Goal: Communication & Community: Answer question/provide support

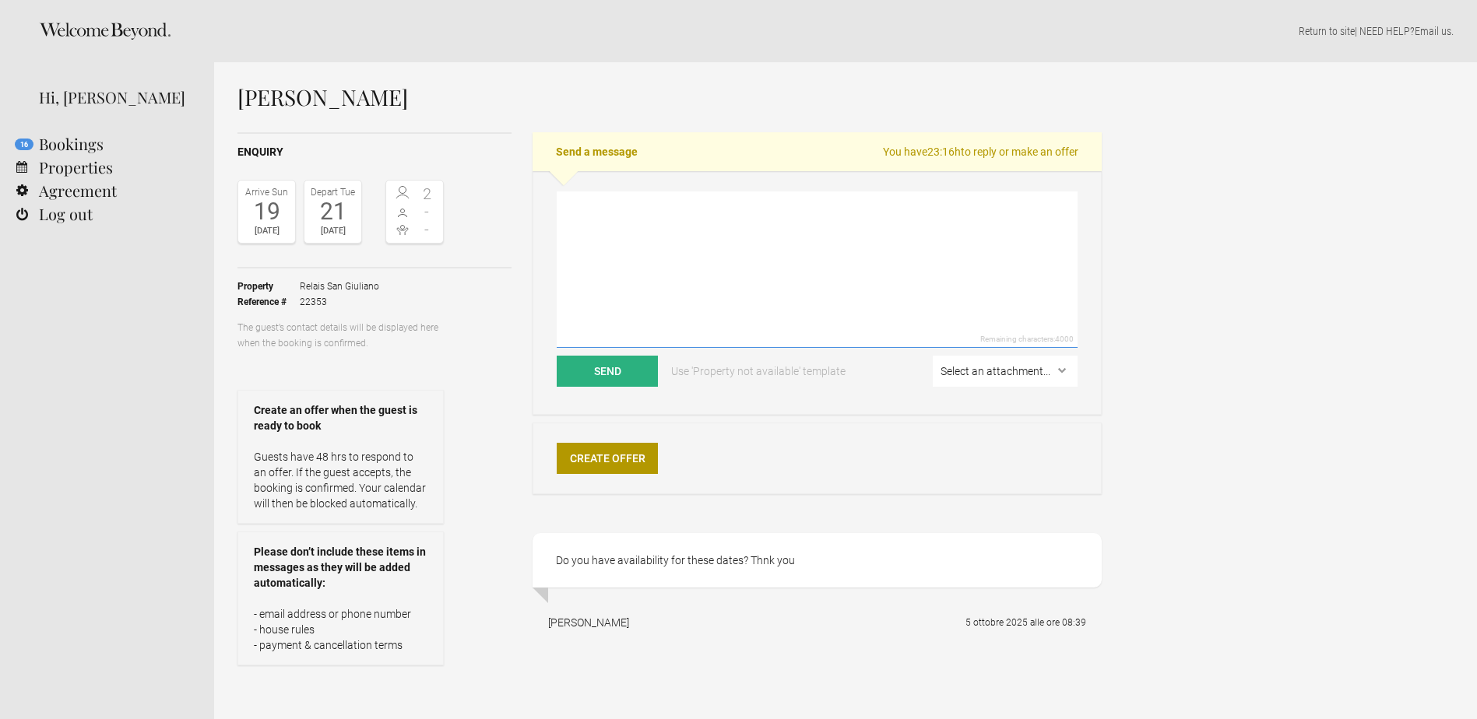
click at [701, 282] on textarea at bounding box center [817, 270] width 521 height 156
type textarea "d"
paste textarea "Loremi Dol Sitametc adi elits doe temporinc utla etdo magna, al enim admi venia…"
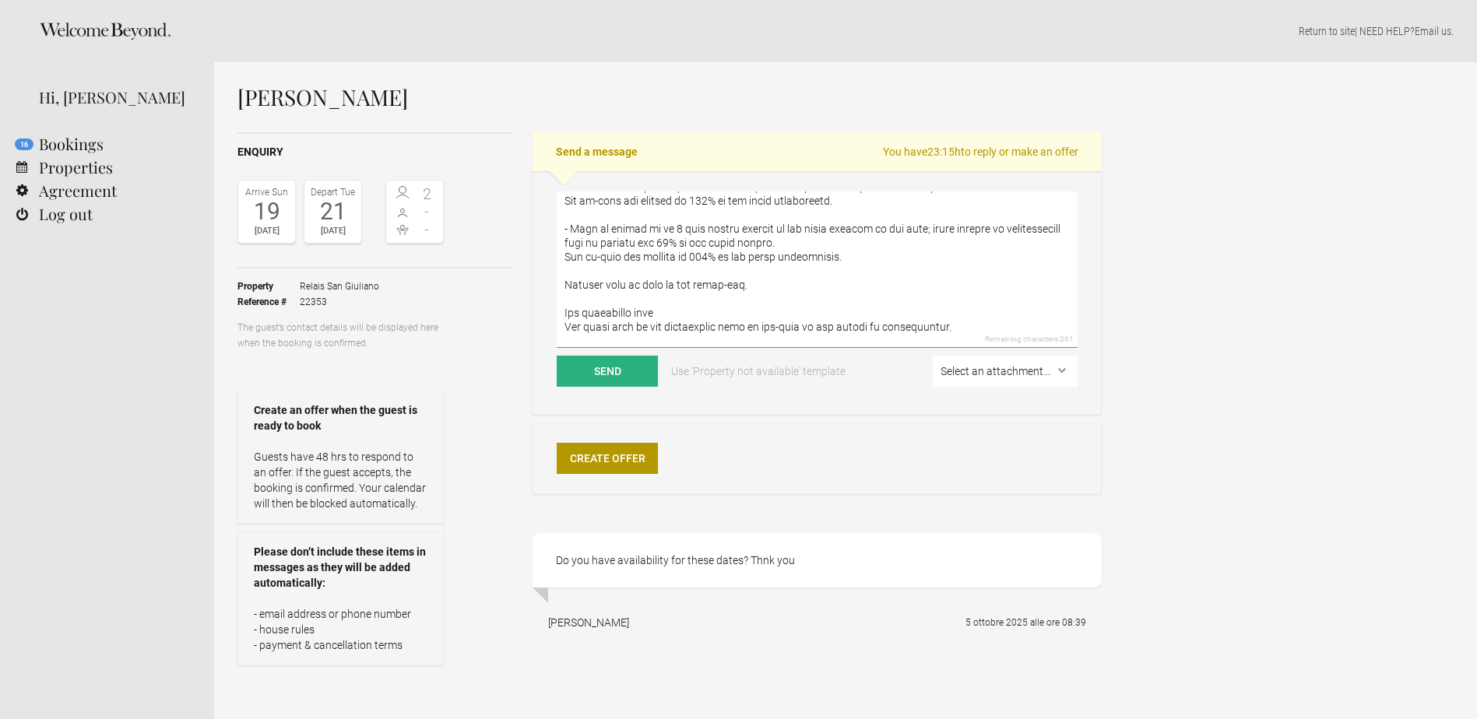
scroll to position [1077, 0]
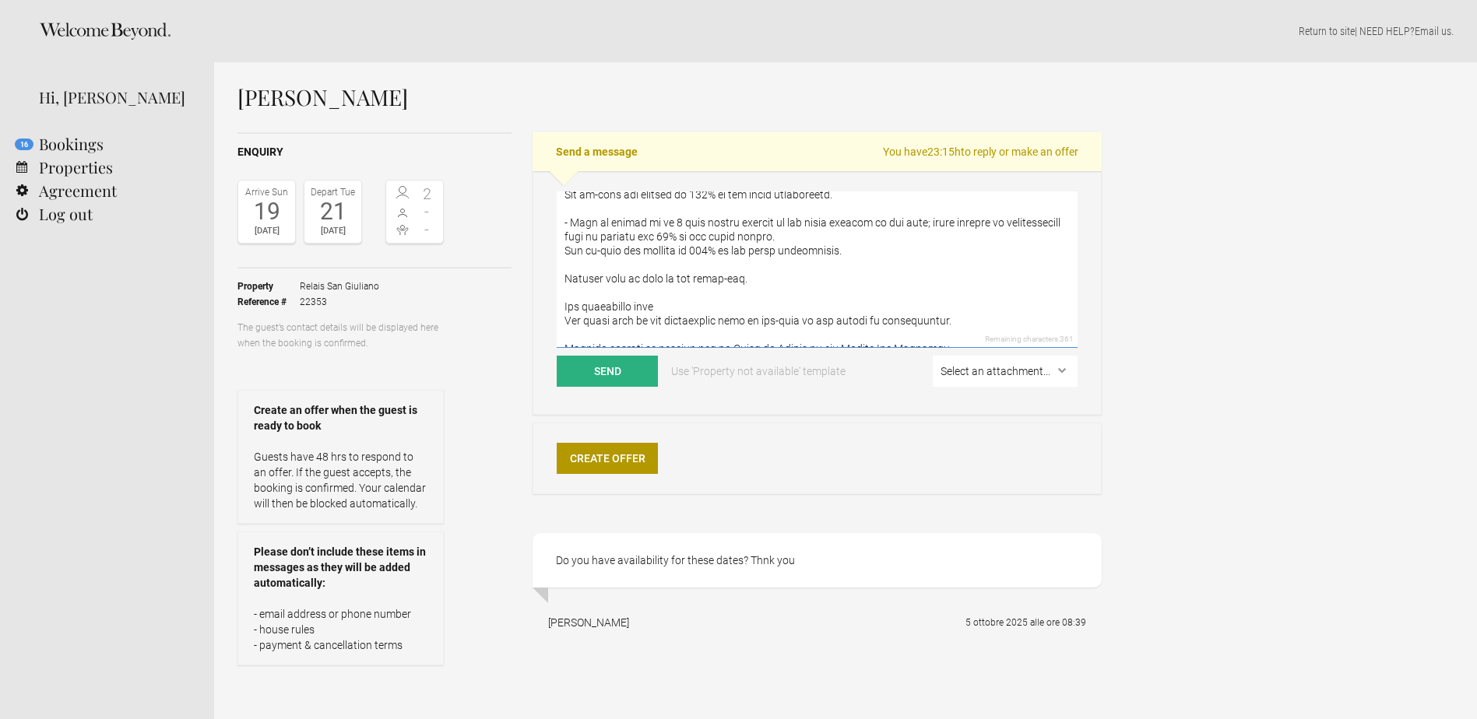
drag, startPoint x: 563, startPoint y: 286, endPoint x: 995, endPoint y: 311, distance: 432.8
click at [995, 311] on textarea at bounding box center [817, 270] width 521 height 156
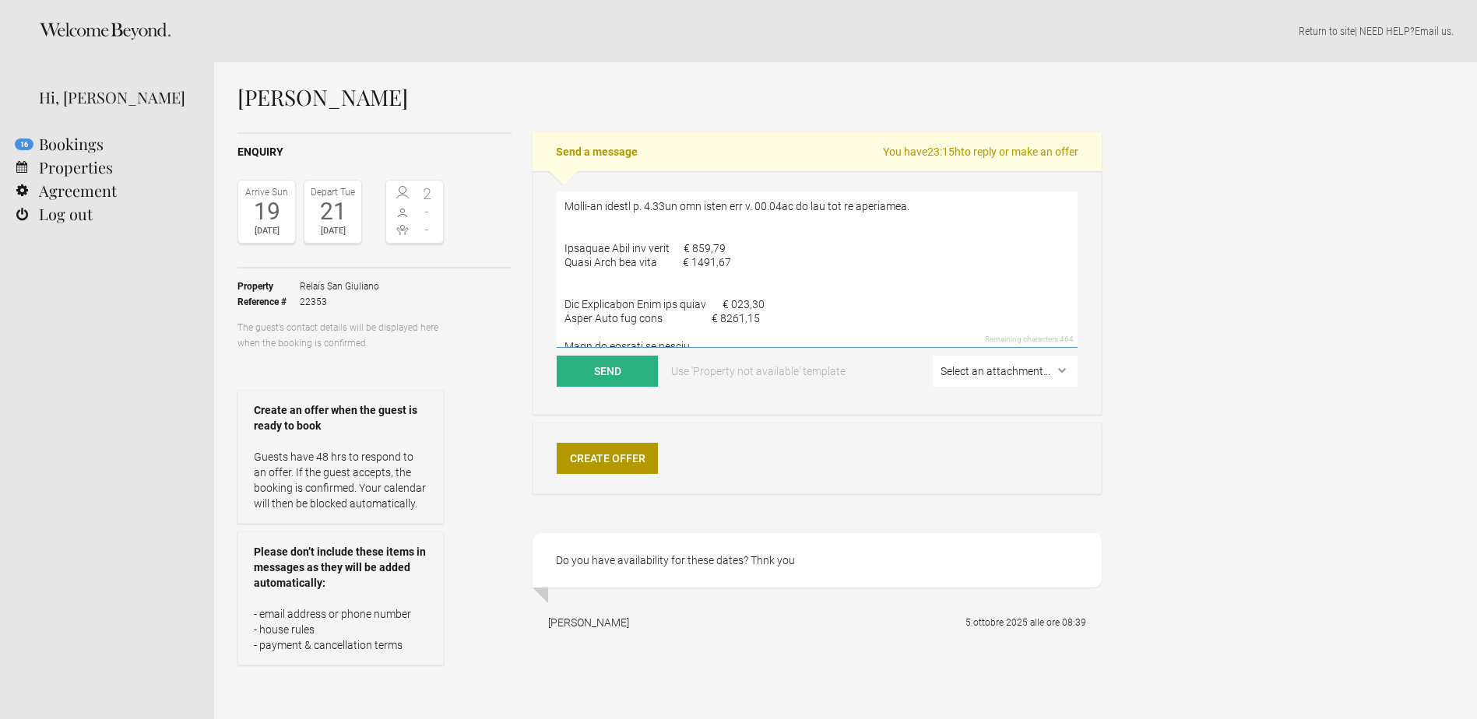
scroll to position [156, 0]
click at [565, 237] on textarea at bounding box center [817, 270] width 521 height 156
click at [574, 316] on textarea at bounding box center [817, 270] width 521 height 156
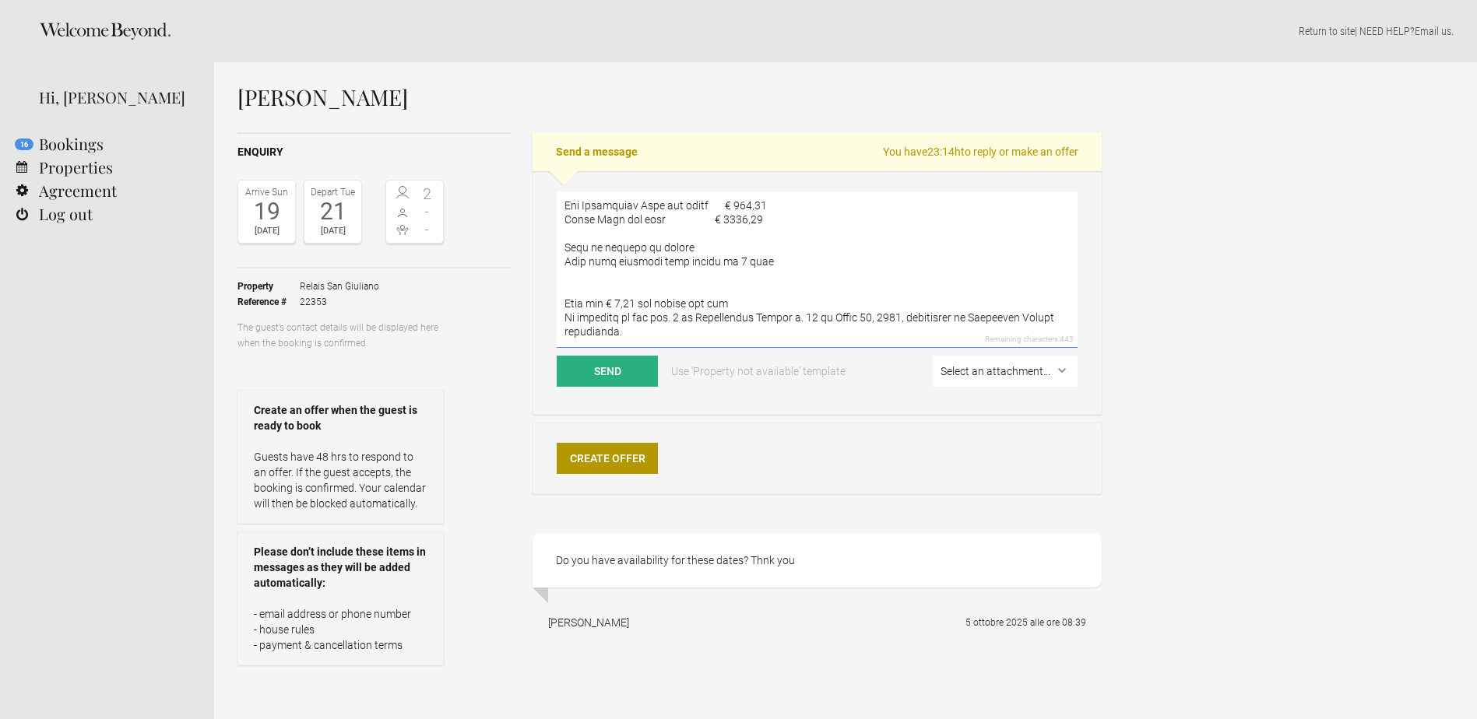
scroll to position [283, 0]
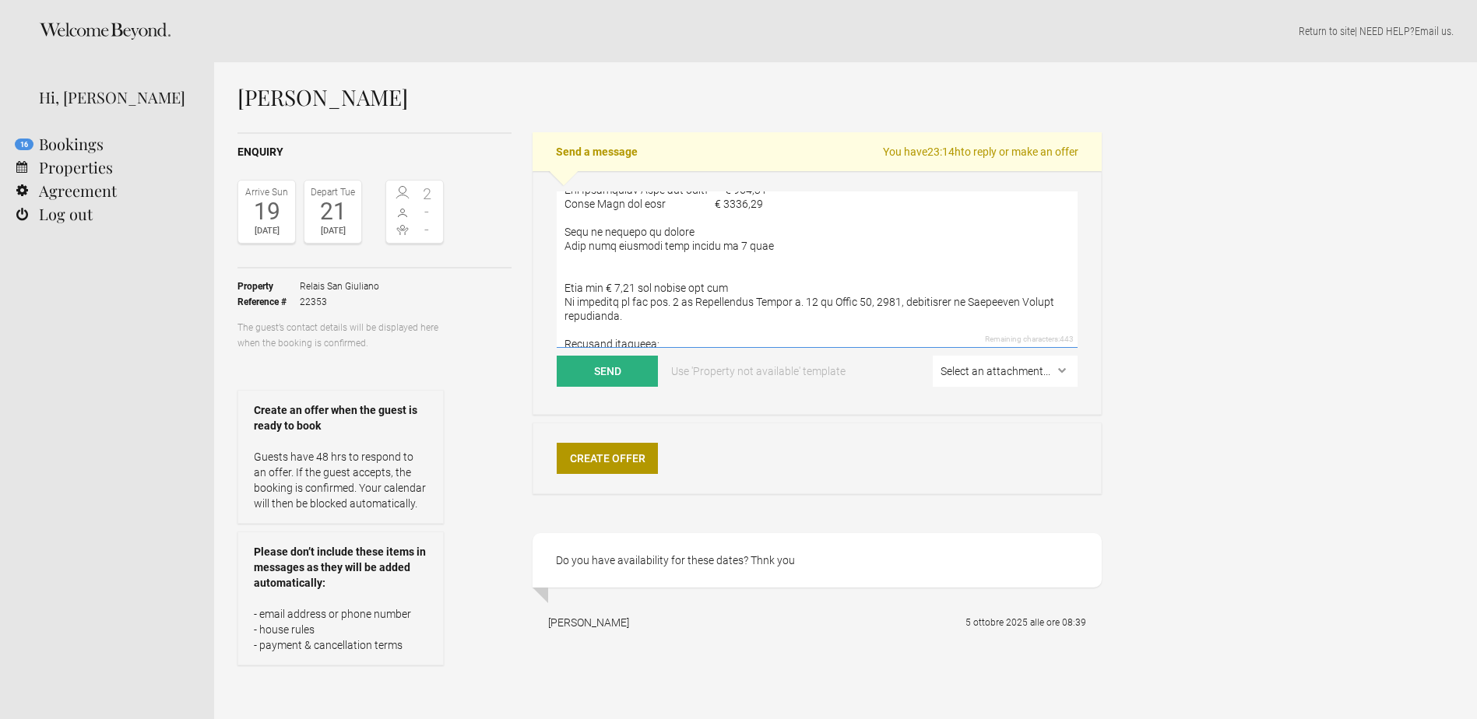
drag, startPoint x: 566, startPoint y: 314, endPoint x: 831, endPoint y: 224, distance: 279.4
click at [831, 224] on textarea at bounding box center [817, 270] width 521 height 156
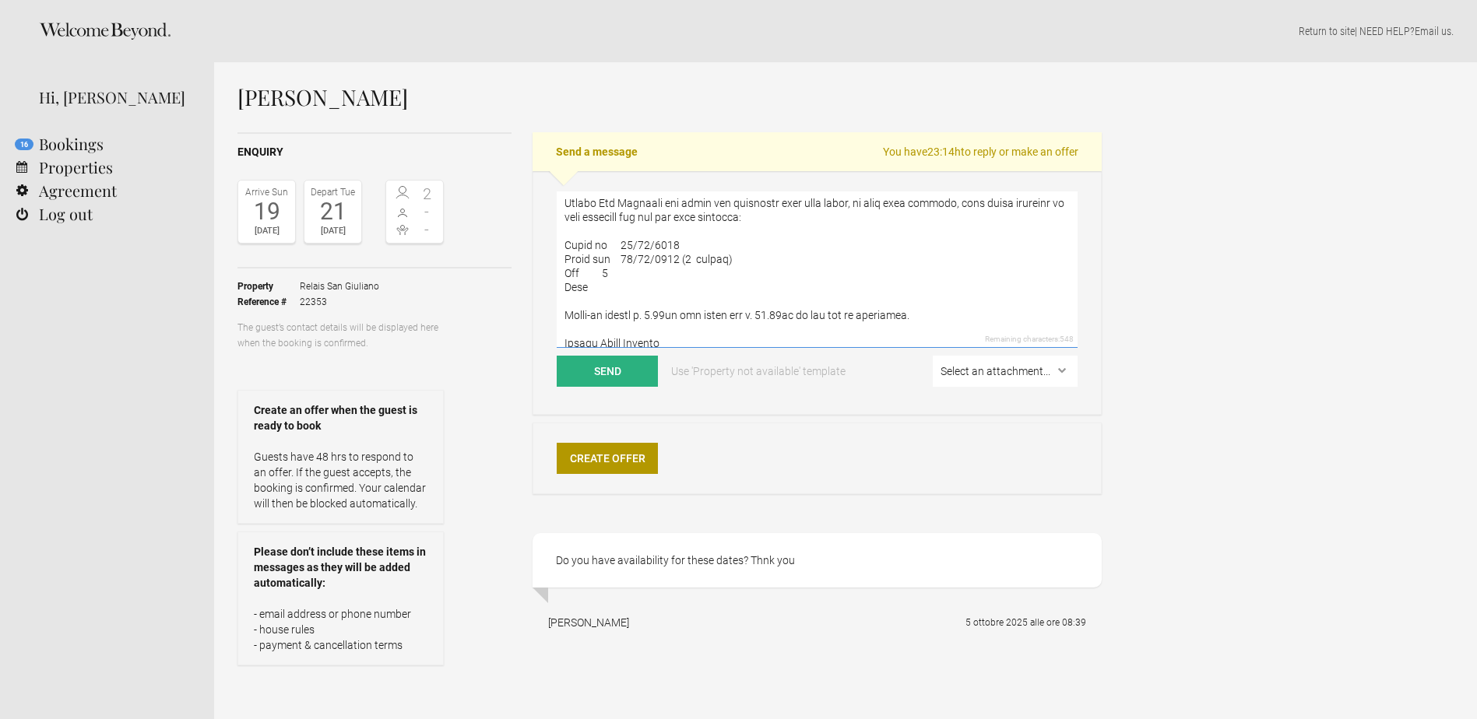
scroll to position [21, 0]
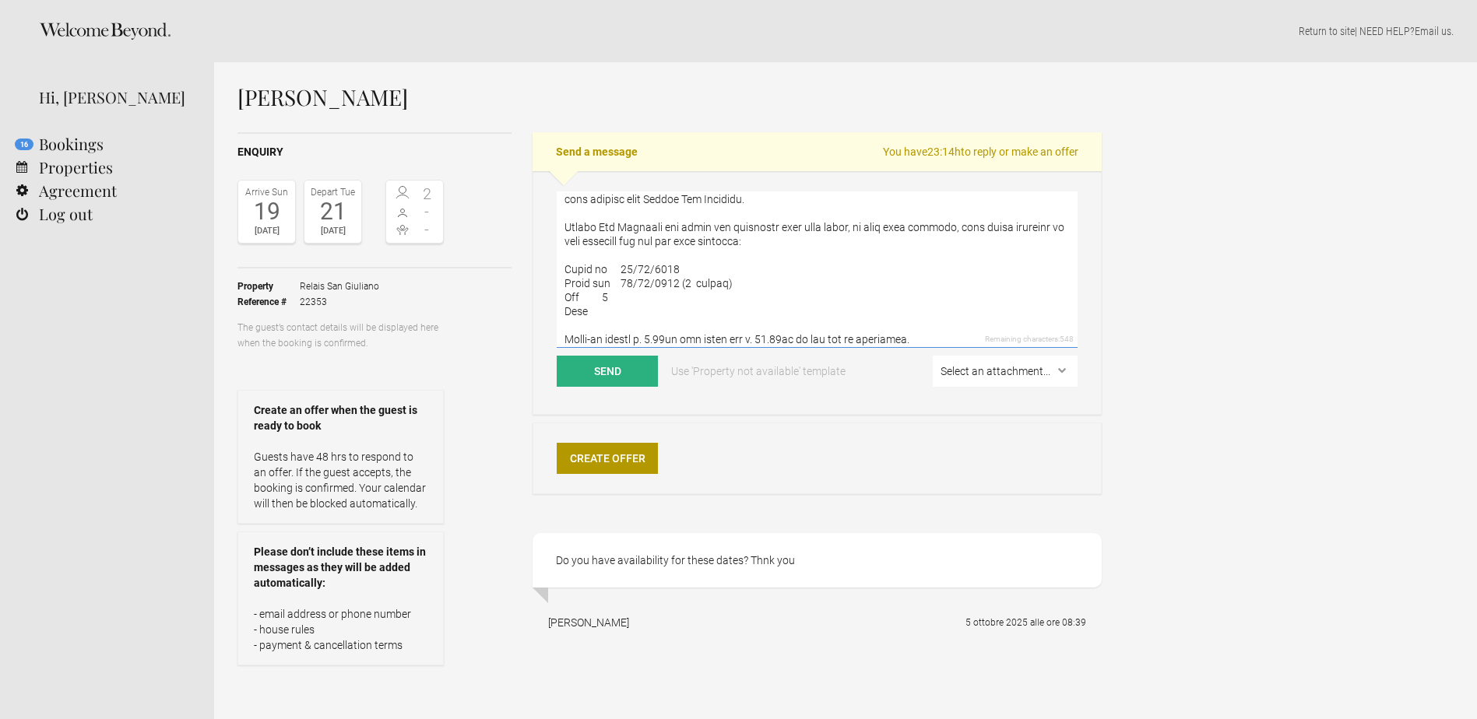
click at [610, 265] on textarea at bounding box center [817, 270] width 521 height 156
drag, startPoint x: 628, startPoint y: 266, endPoint x: 654, endPoint y: 266, distance: 25.7
click at [654, 266] on textarea at bounding box center [817, 270] width 521 height 156
click at [640, 267] on textarea at bounding box center [817, 270] width 521 height 156
type textarea "Lore Ip. Dolorsita, cons adipisc elit Seddoe Tem Incididu. Utlabo Etd Magnaali …"
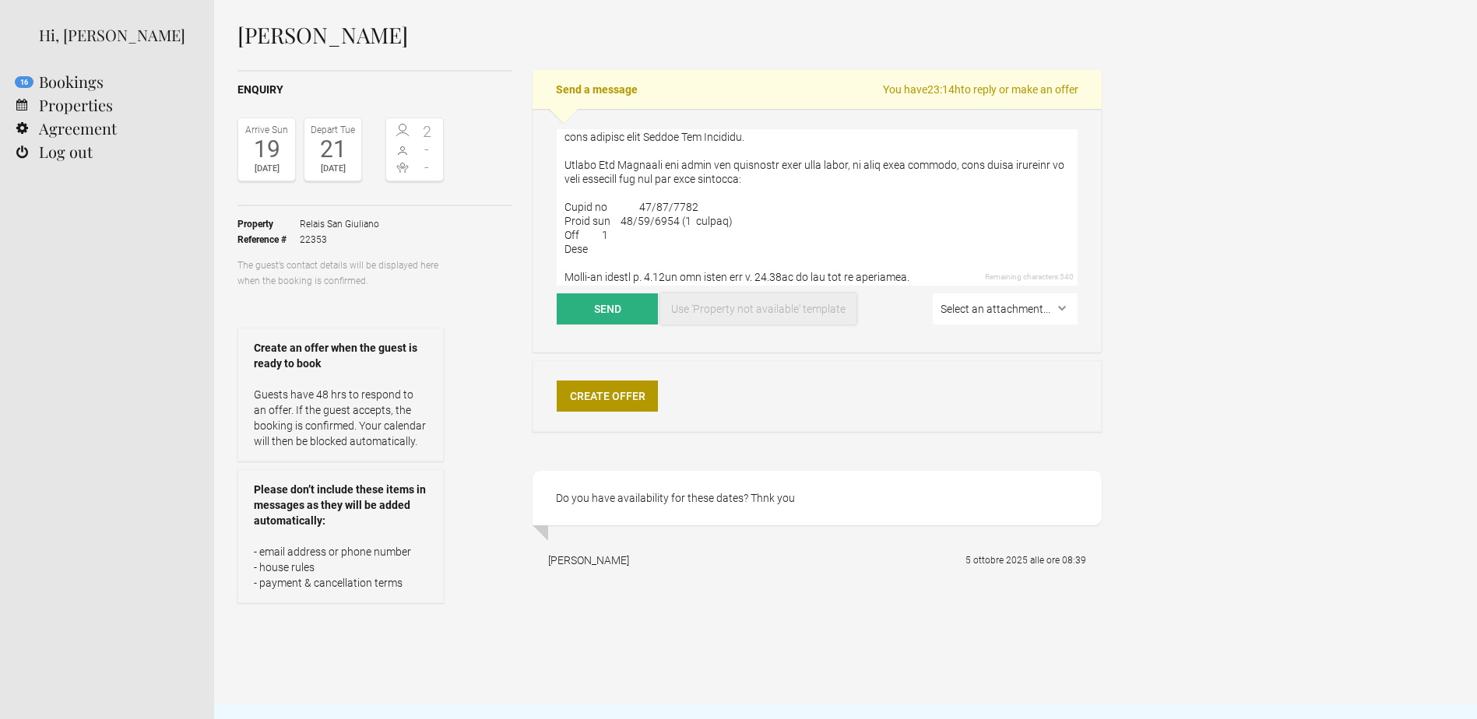
scroll to position [31, 0]
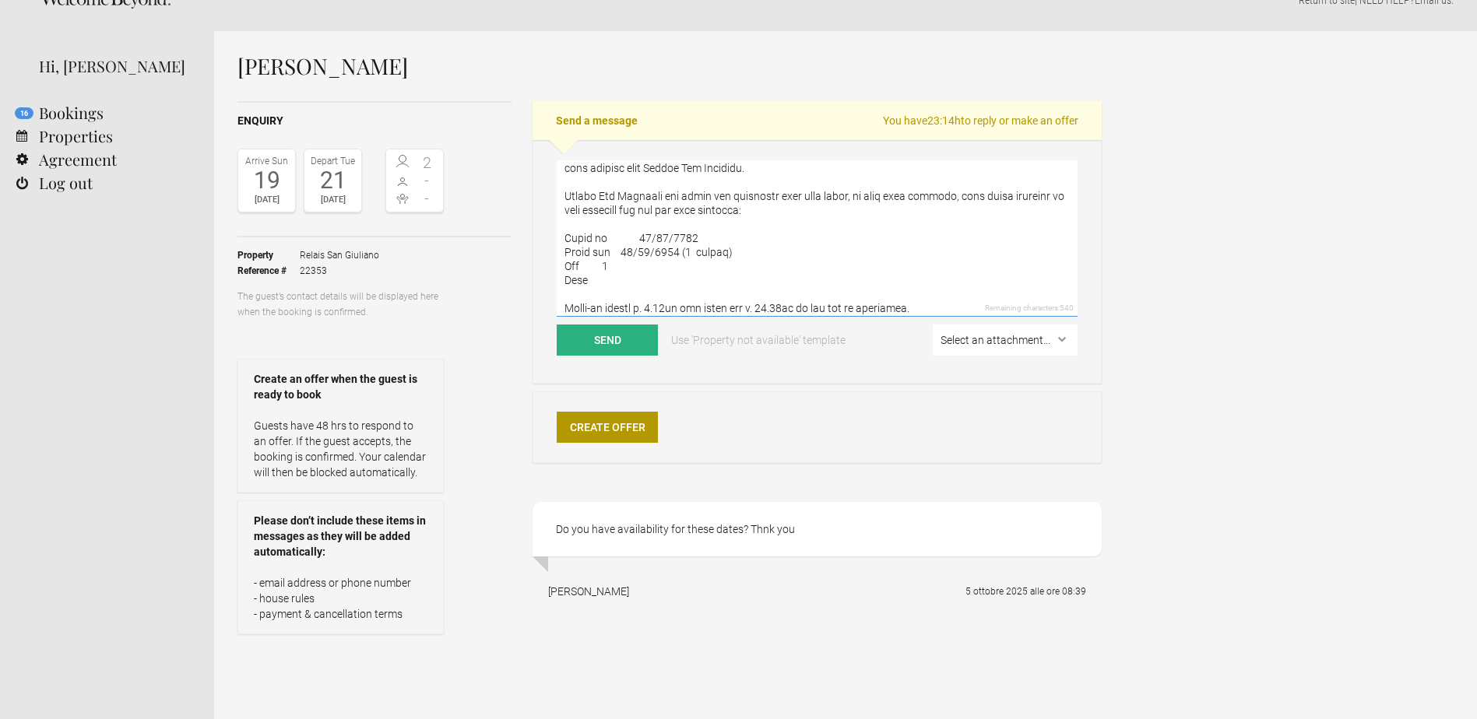
click at [609, 260] on textarea at bounding box center [817, 238] width 521 height 156
drag, startPoint x: 596, startPoint y: 276, endPoint x: 545, endPoint y: 276, distance: 51.4
click at [545, 276] on div "Remaining characters: 532 Send Use 'Property not available' template Select an …" at bounding box center [817, 262] width 569 height 244
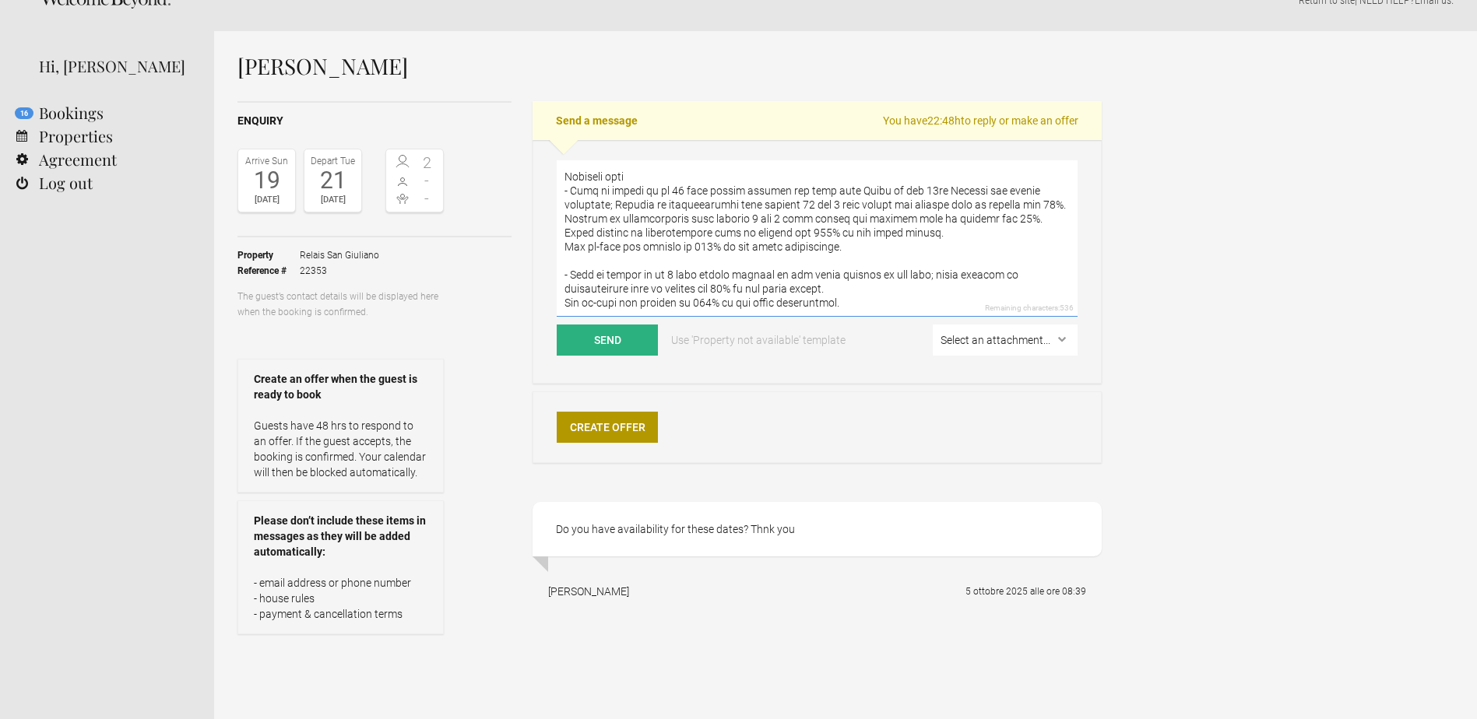
scroll to position [0, 0]
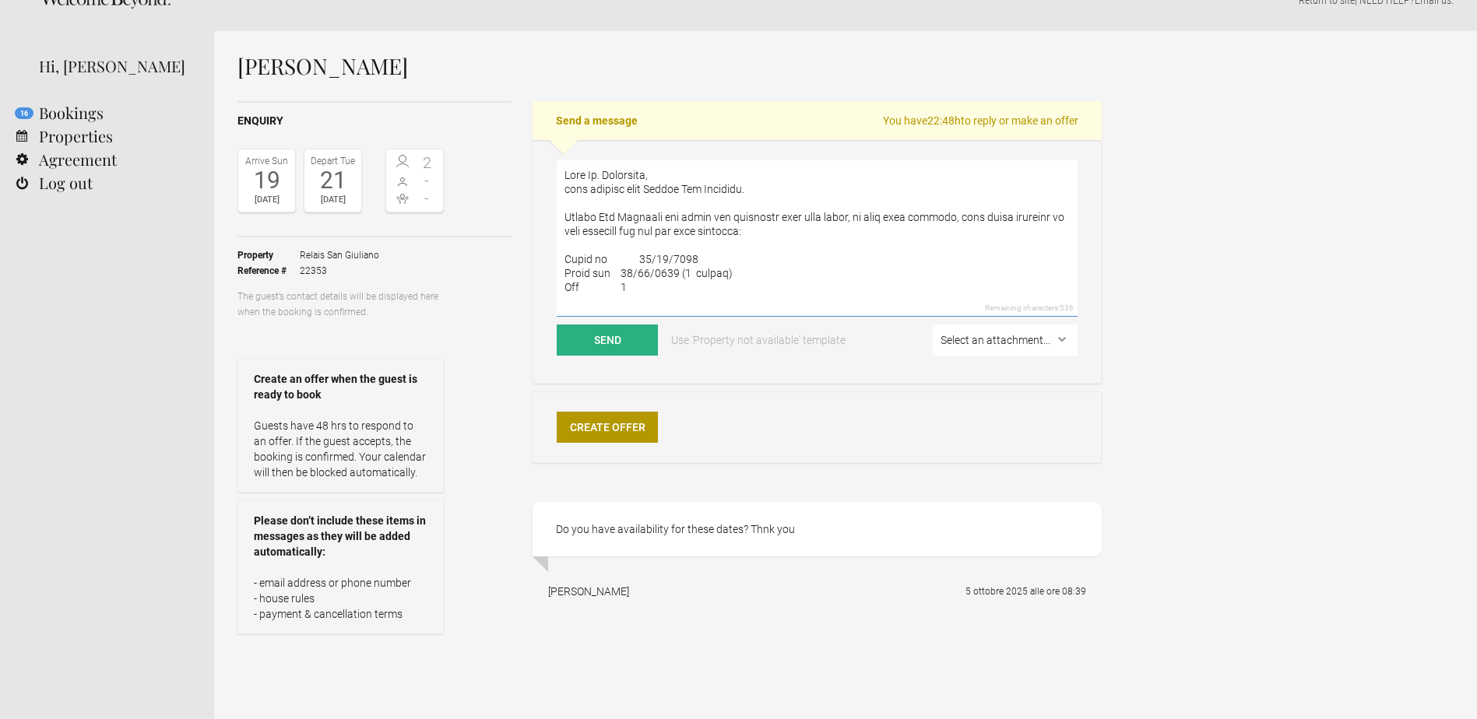
drag, startPoint x: 908, startPoint y: 251, endPoint x: 573, endPoint y: 211, distance: 337.2
click at [570, 219] on textarea at bounding box center [817, 238] width 521 height 156
click at [647, 289] on textarea "Dear [PERSON_NAME], good morning from Relais [GEOGRAPHIC_DATA]. Unfortunately w…" at bounding box center [817, 238] width 521 height 156
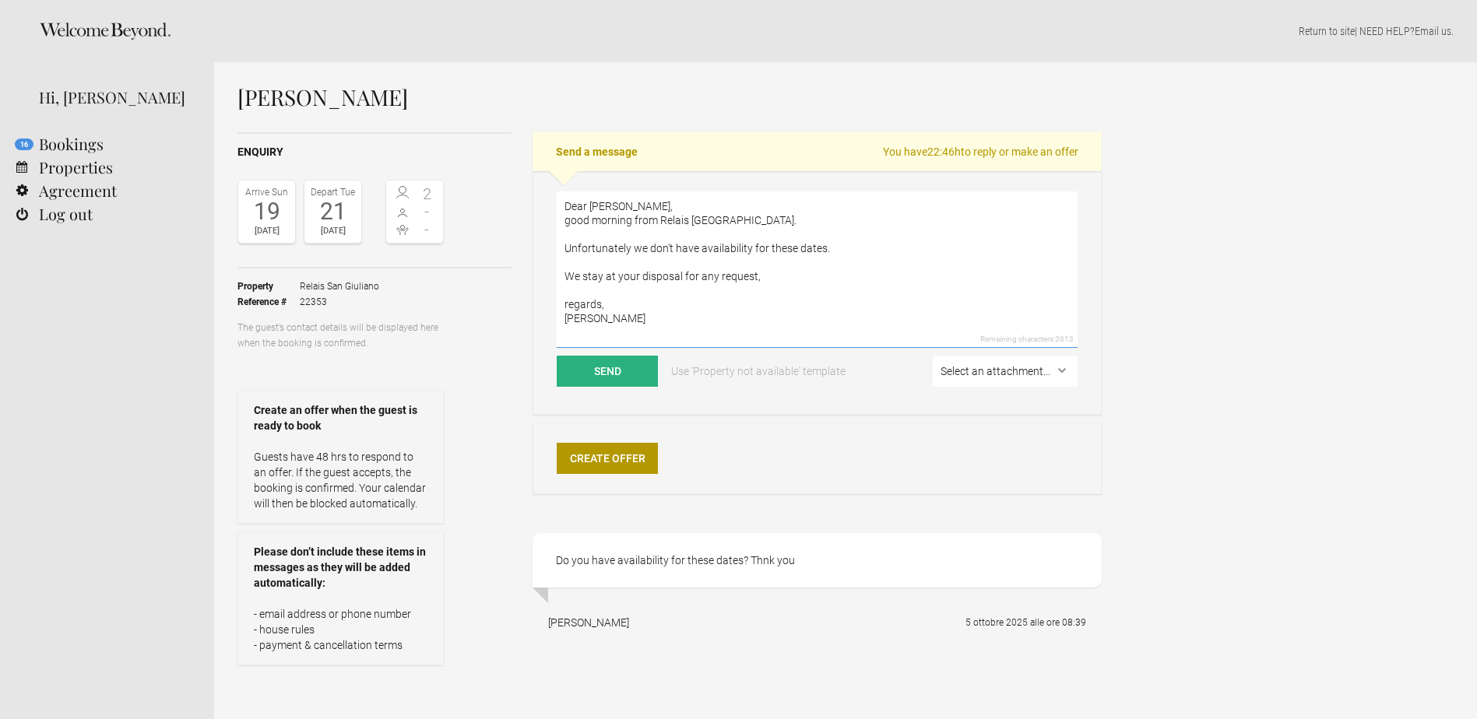
scroll to position [14, 0]
drag, startPoint x: 567, startPoint y: 242, endPoint x: 703, endPoint y: 412, distance: 217.6
click at [703, 412] on div "Dear [PERSON_NAME], good morning from Relais [GEOGRAPHIC_DATA]. Unfortunately w…" at bounding box center [817, 293] width 569 height 244
paste textarea "Loremi Dol Sitametc adi elits doe temporinc utla etdo magna, al enim admi venia…"
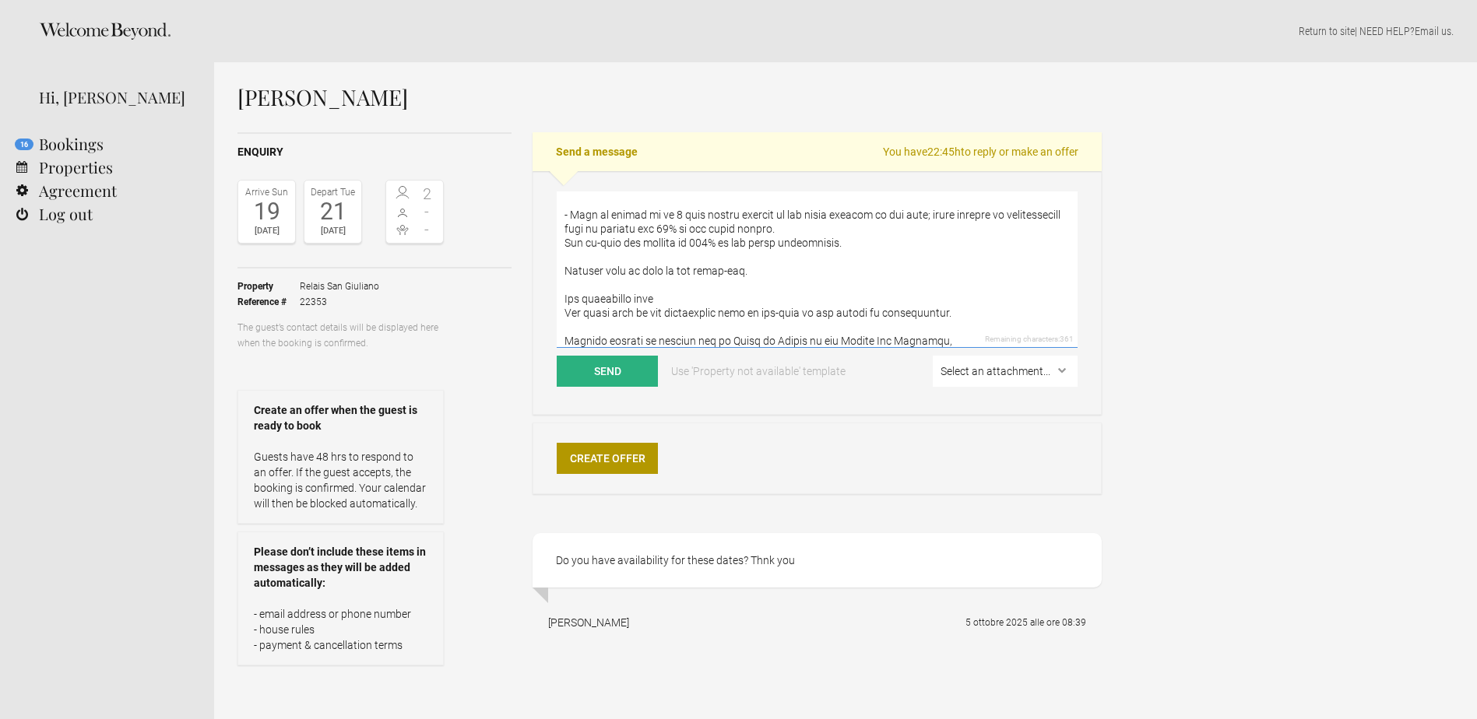
scroll to position [1085, 0]
drag, startPoint x: 945, startPoint y: 301, endPoint x: 529, endPoint y: 277, distance: 417.2
click at [529, 277] on div "Enquiry Arrive [DATE] Depart [DATE] 2 - - Toggle booking details Property Relai…" at bounding box center [669, 449] width 864 height 634
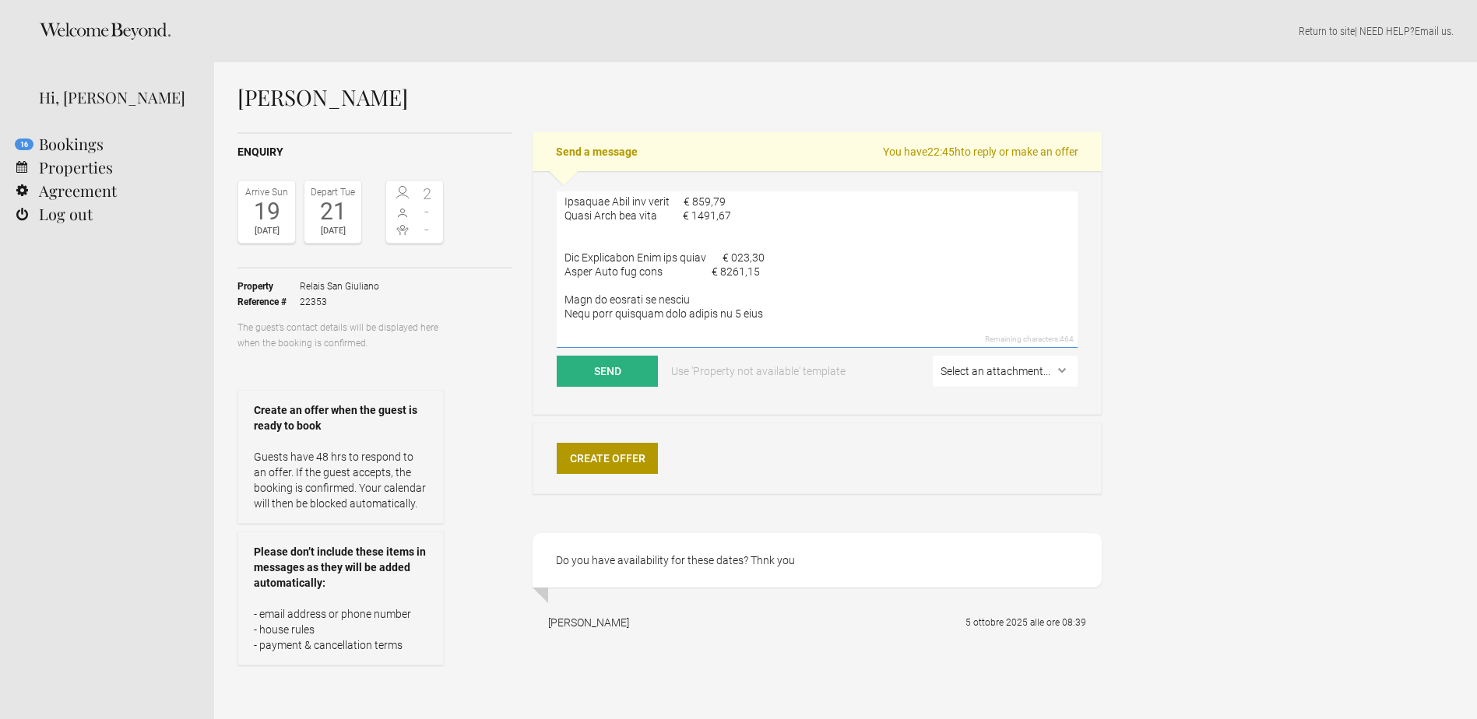
scroll to position [0, 0]
click at [610, 289] on textarea at bounding box center [817, 270] width 521 height 156
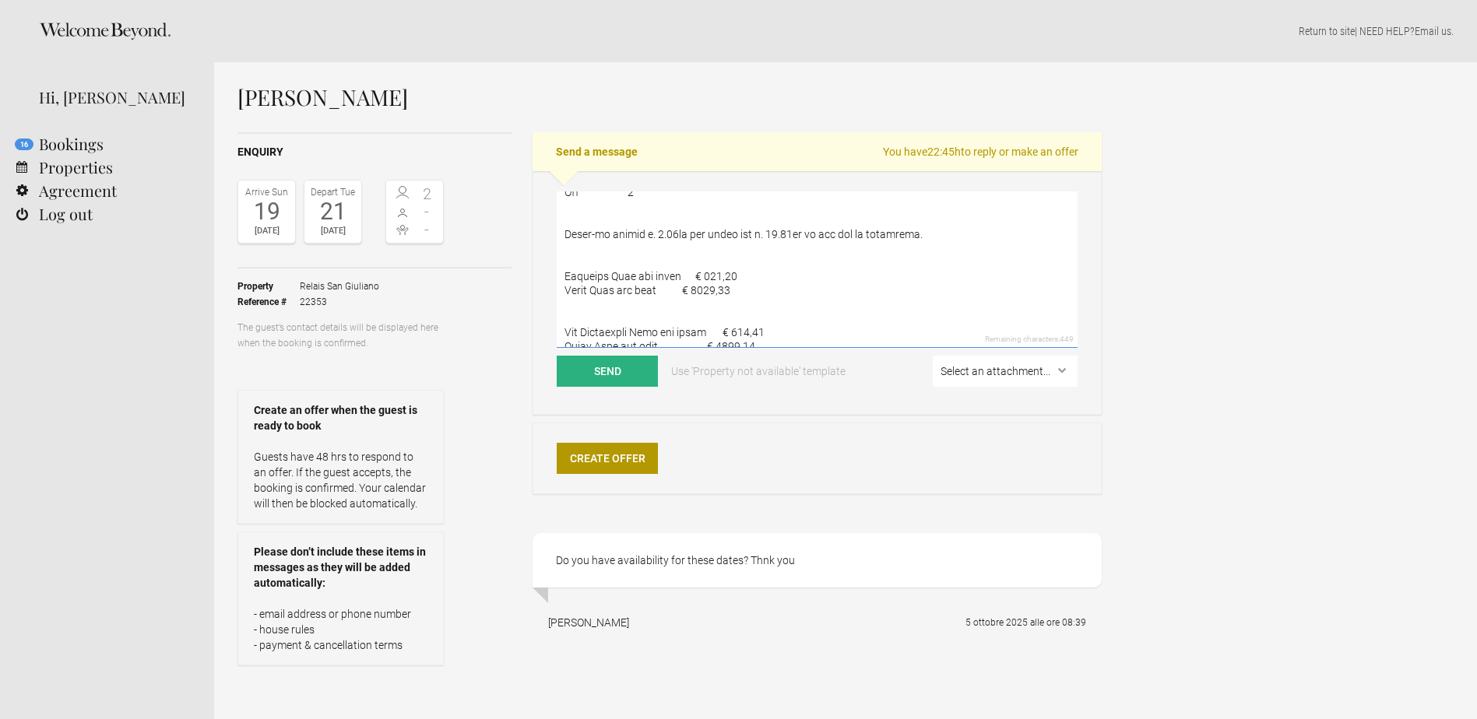
scroll to position [156, 0]
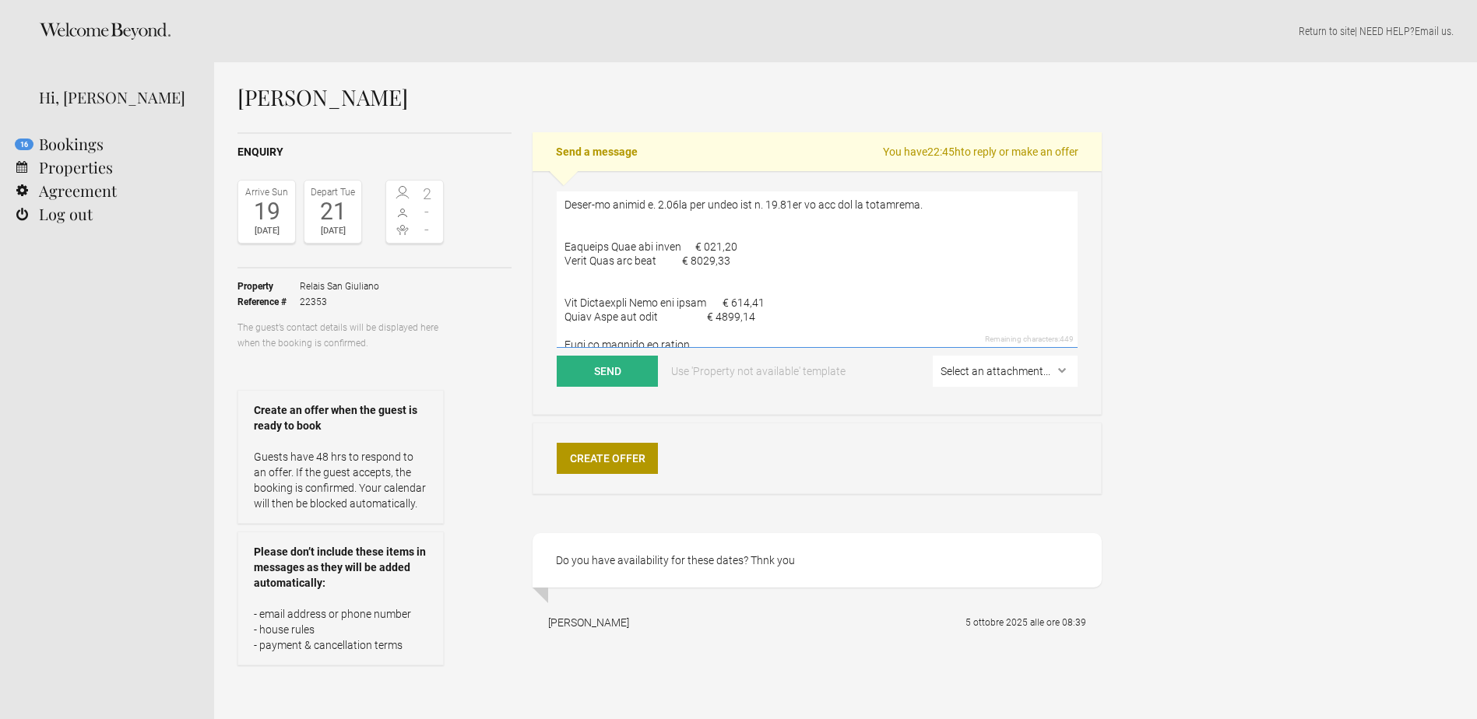
click at [566, 231] on textarea at bounding box center [817, 270] width 521 height 156
drag, startPoint x: 566, startPoint y: 256, endPoint x: 711, endPoint y: 274, distance: 145.9
click at [711, 274] on textarea at bounding box center [817, 270] width 521 height 156
drag, startPoint x: 567, startPoint y: 284, endPoint x: 772, endPoint y: 304, distance: 206.5
click at [772, 304] on textarea at bounding box center [817, 270] width 521 height 156
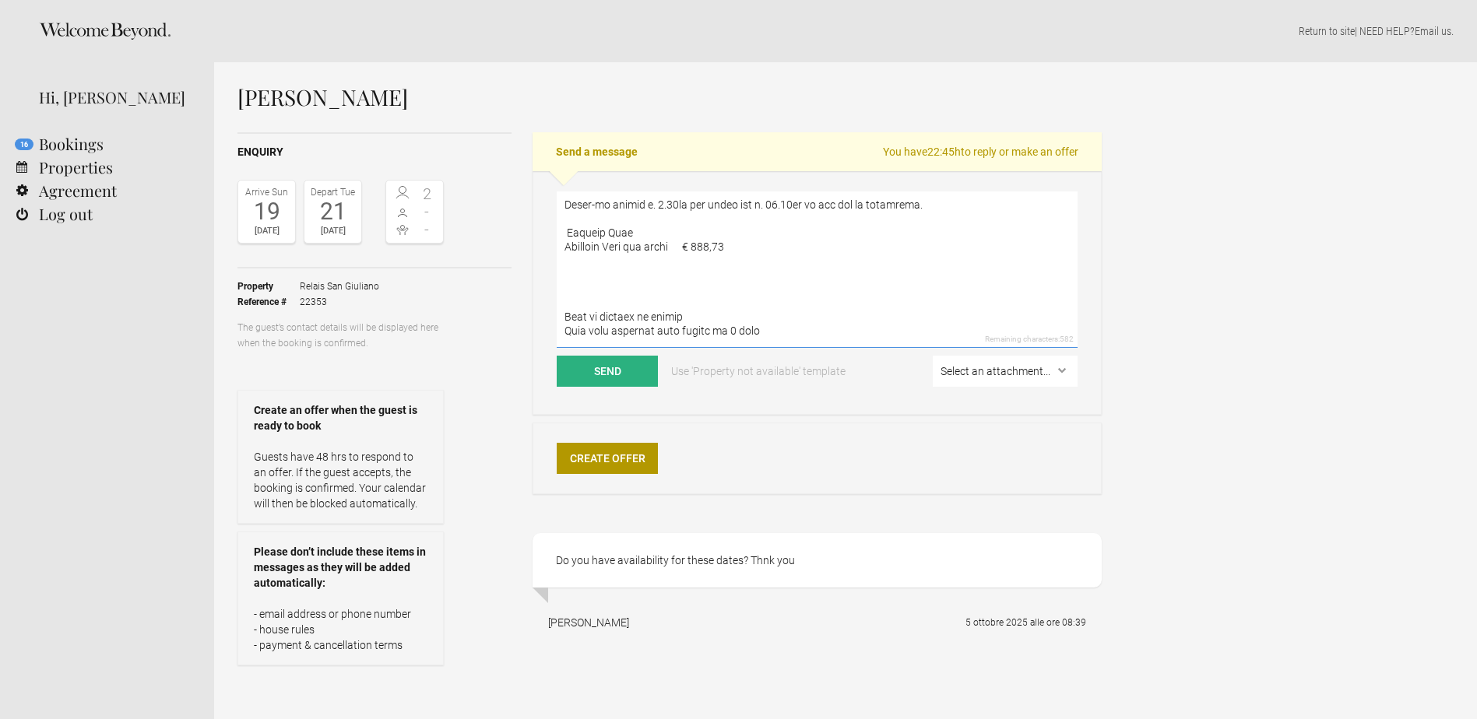
drag, startPoint x: 704, startPoint y: 248, endPoint x: 721, endPoint y: 244, distance: 17.4
click at [721, 244] on textarea at bounding box center [817, 270] width 521 height 156
click at [661, 283] on textarea at bounding box center [817, 270] width 521 height 156
drag, startPoint x: 636, startPoint y: 245, endPoint x: 677, endPoint y: 246, distance: 40.5
click at [677, 246] on textarea at bounding box center [817, 270] width 521 height 156
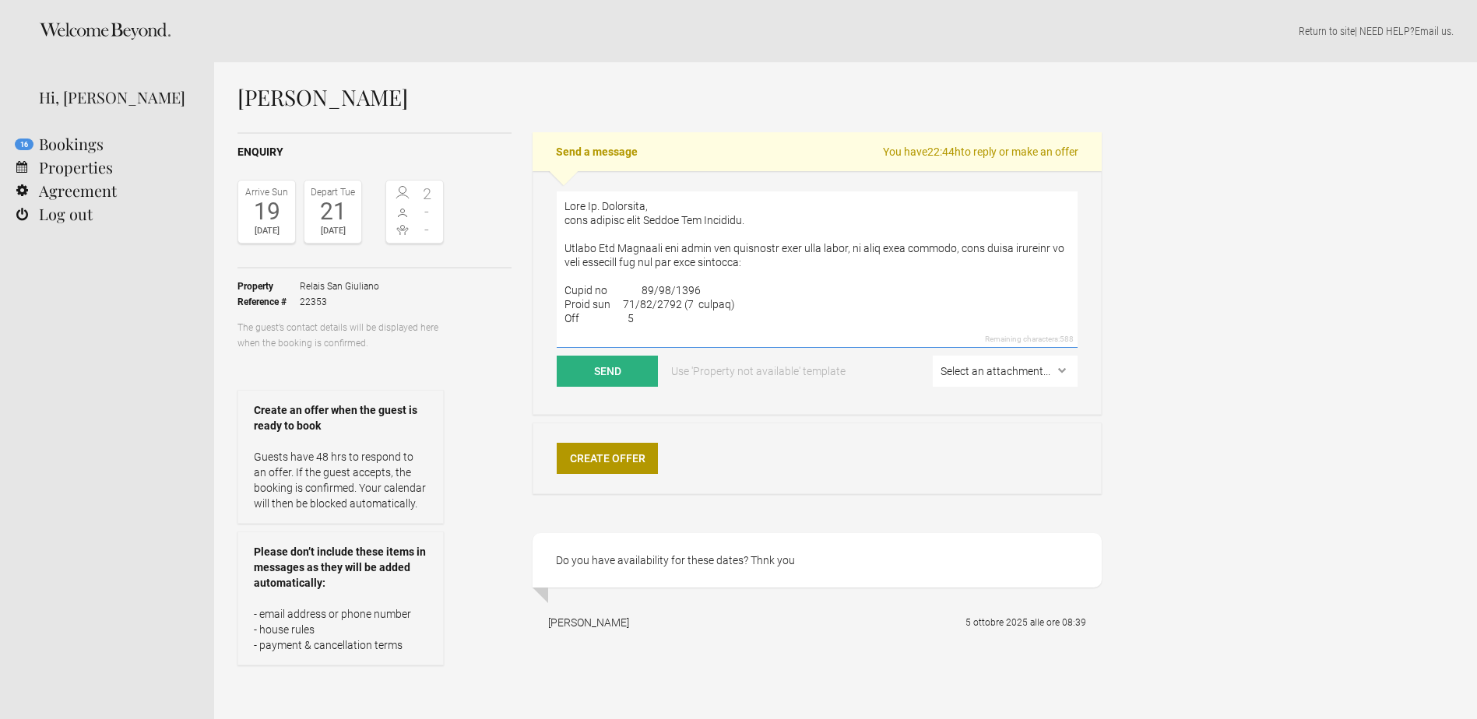
scroll to position [78, 0]
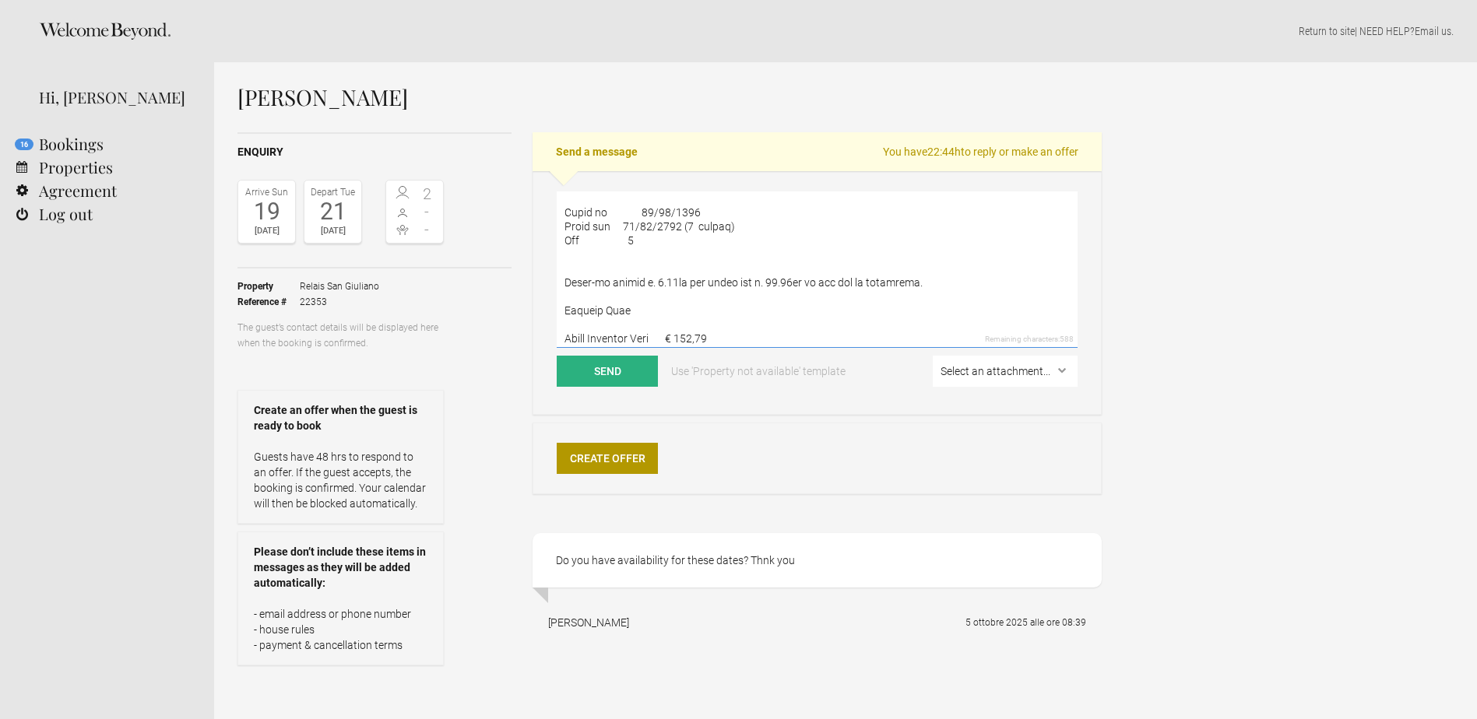
click at [720, 329] on textarea at bounding box center [817, 270] width 521 height 156
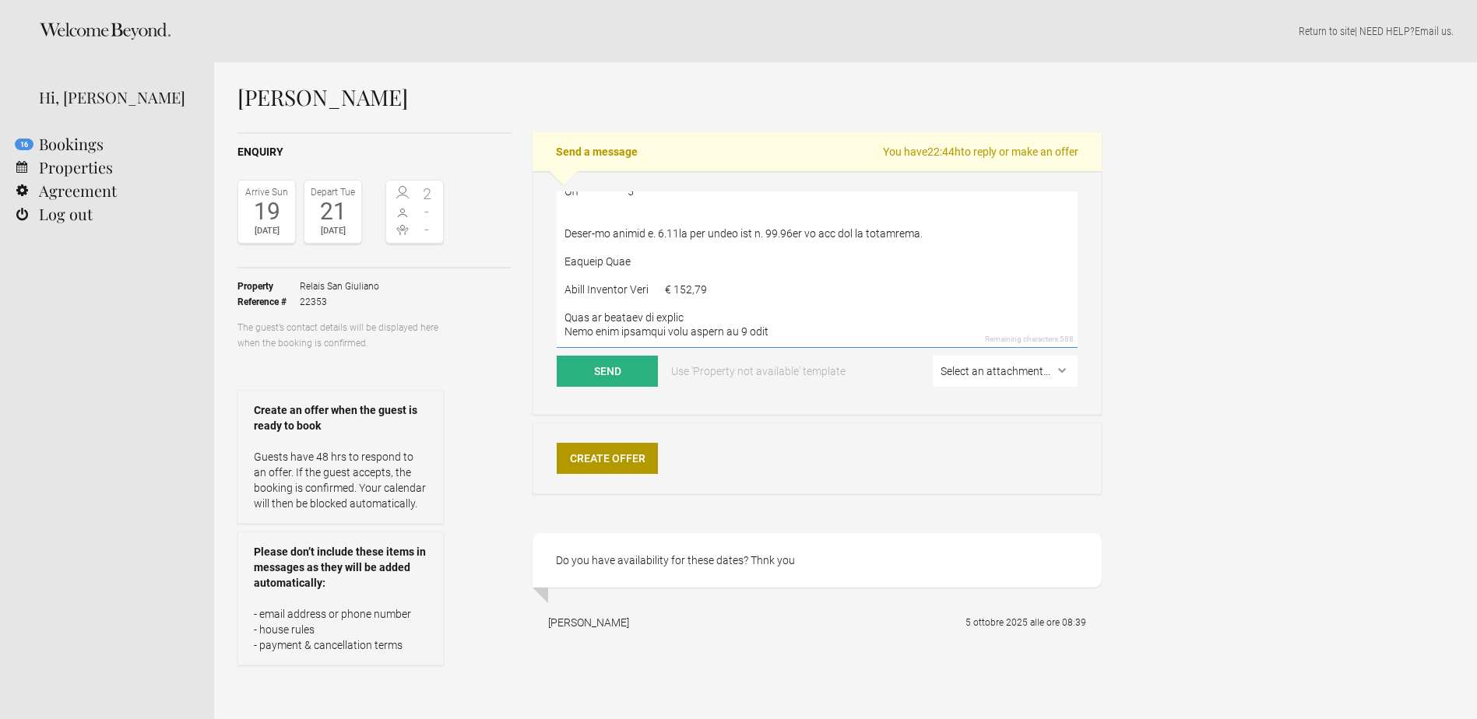
scroll to position [181, 0]
drag, startPoint x: 723, startPoint y: 337, endPoint x: 558, endPoint y: 207, distance: 210.1
click at [558, 207] on textarea at bounding box center [817, 270] width 521 height 156
click at [473, 33] on p "Return to site | NEED HELP? Email us ." at bounding box center [845, 31] width 1216 height 16
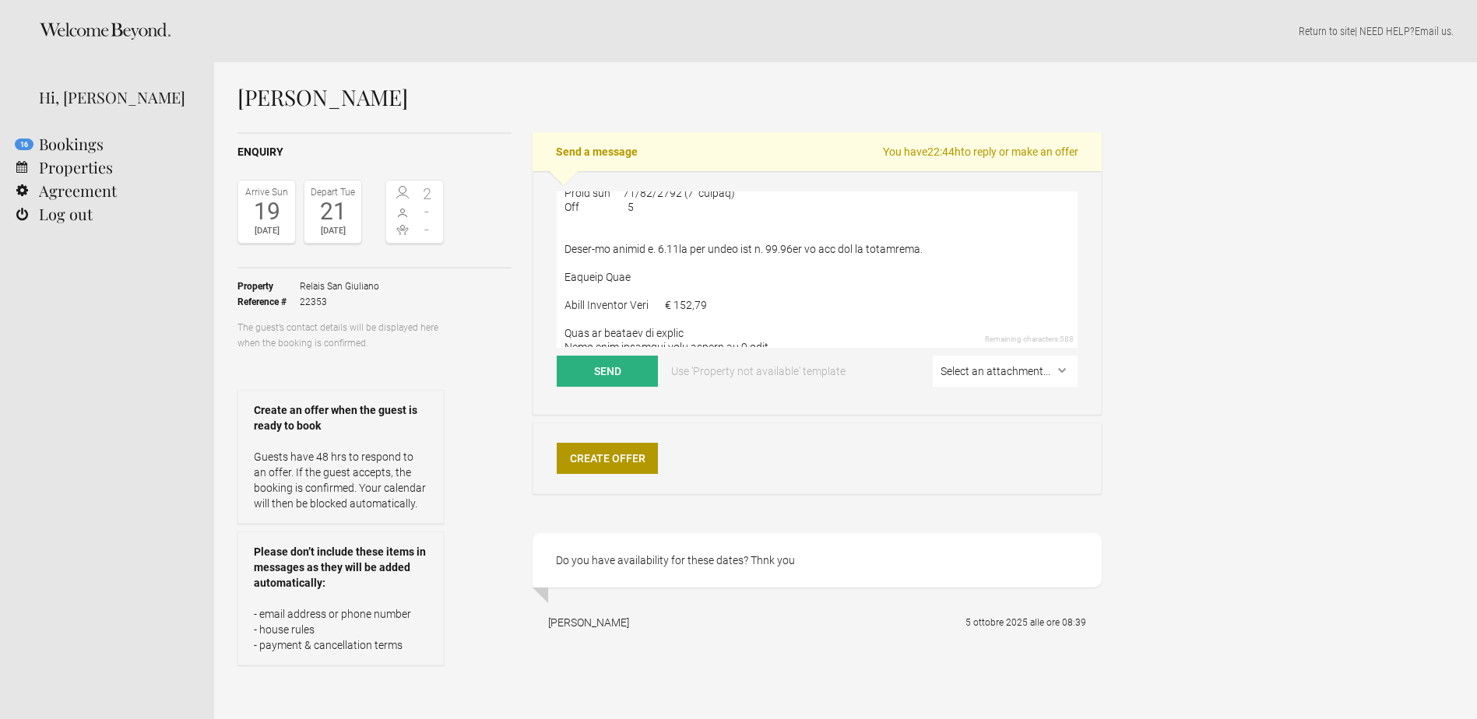
scroll to position [0, 0]
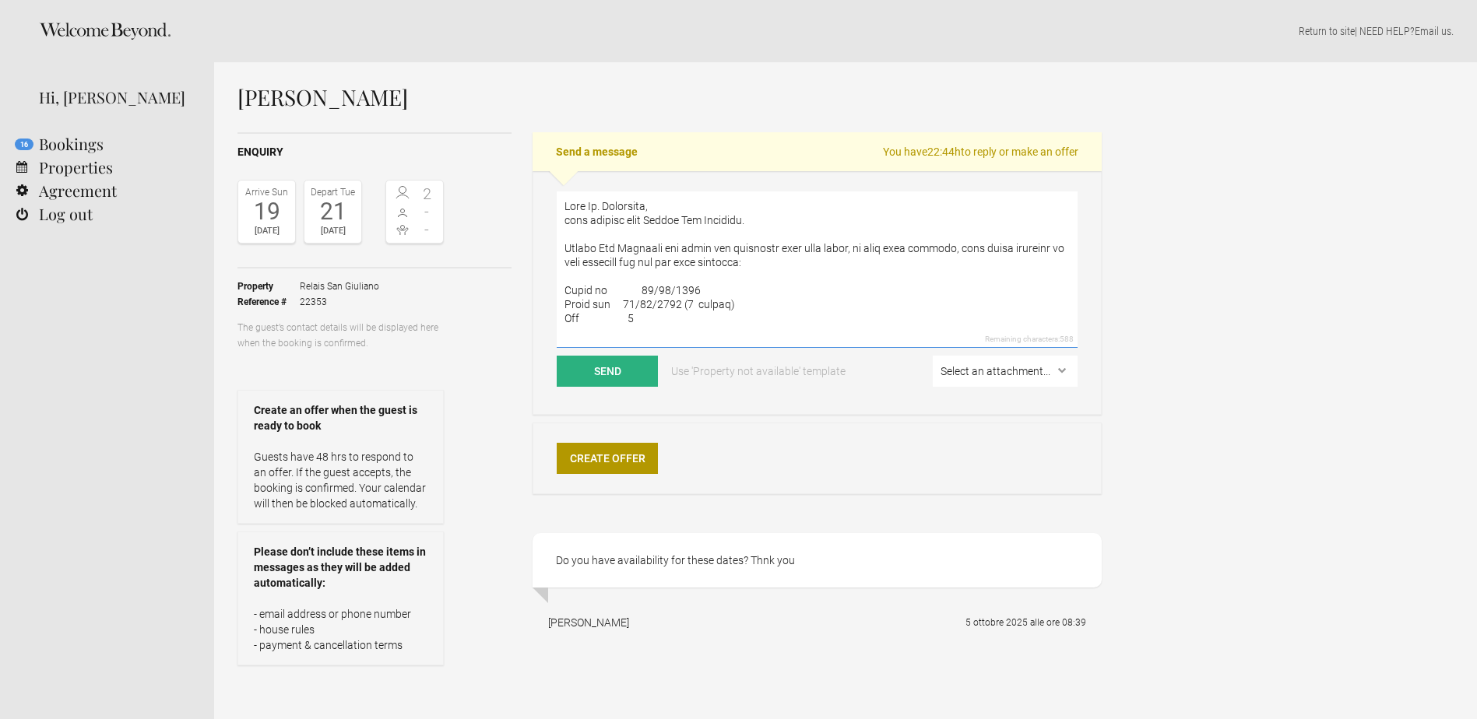
drag, startPoint x: 639, startPoint y: 288, endPoint x: 668, endPoint y: 260, distance: 40.2
click at [640, 288] on textarea at bounding box center [817, 270] width 521 height 156
click at [695, 307] on textarea at bounding box center [817, 270] width 521 height 156
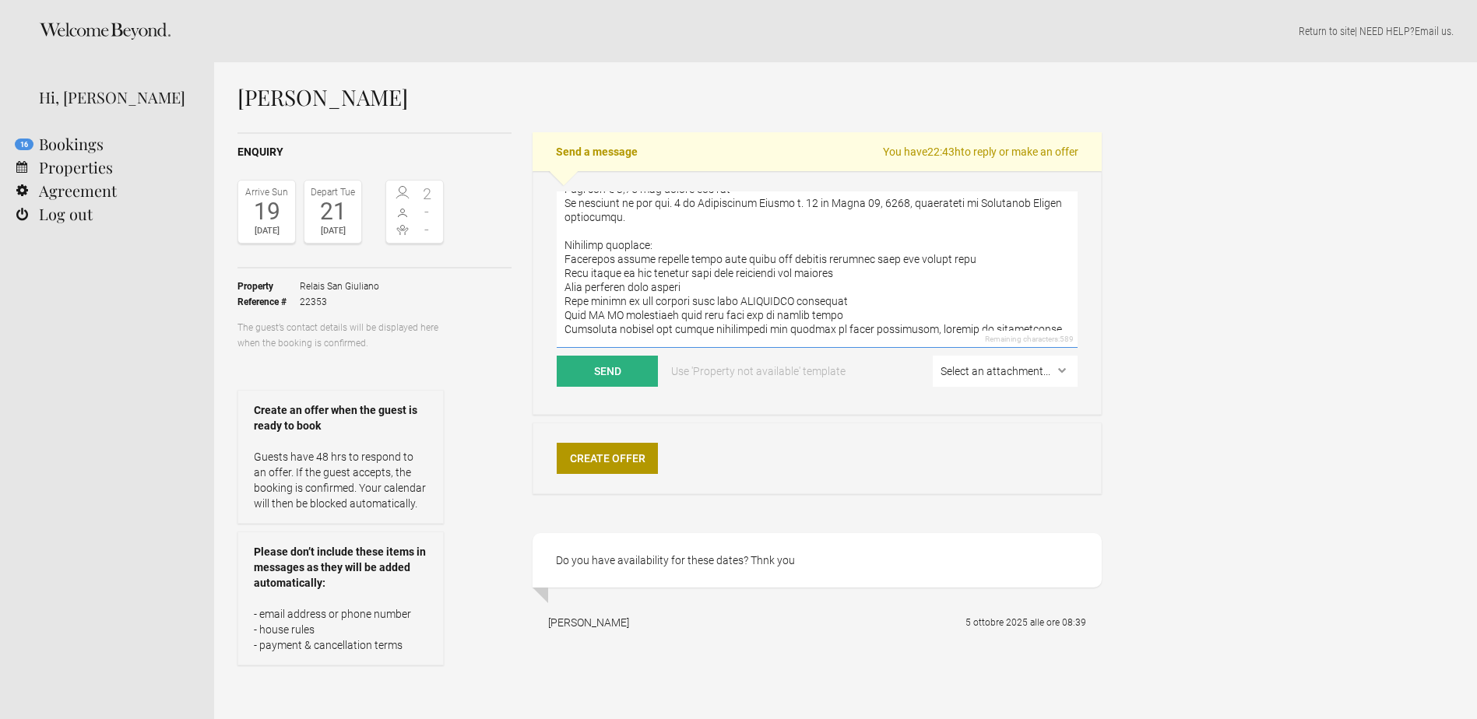
scroll to position [156, 0]
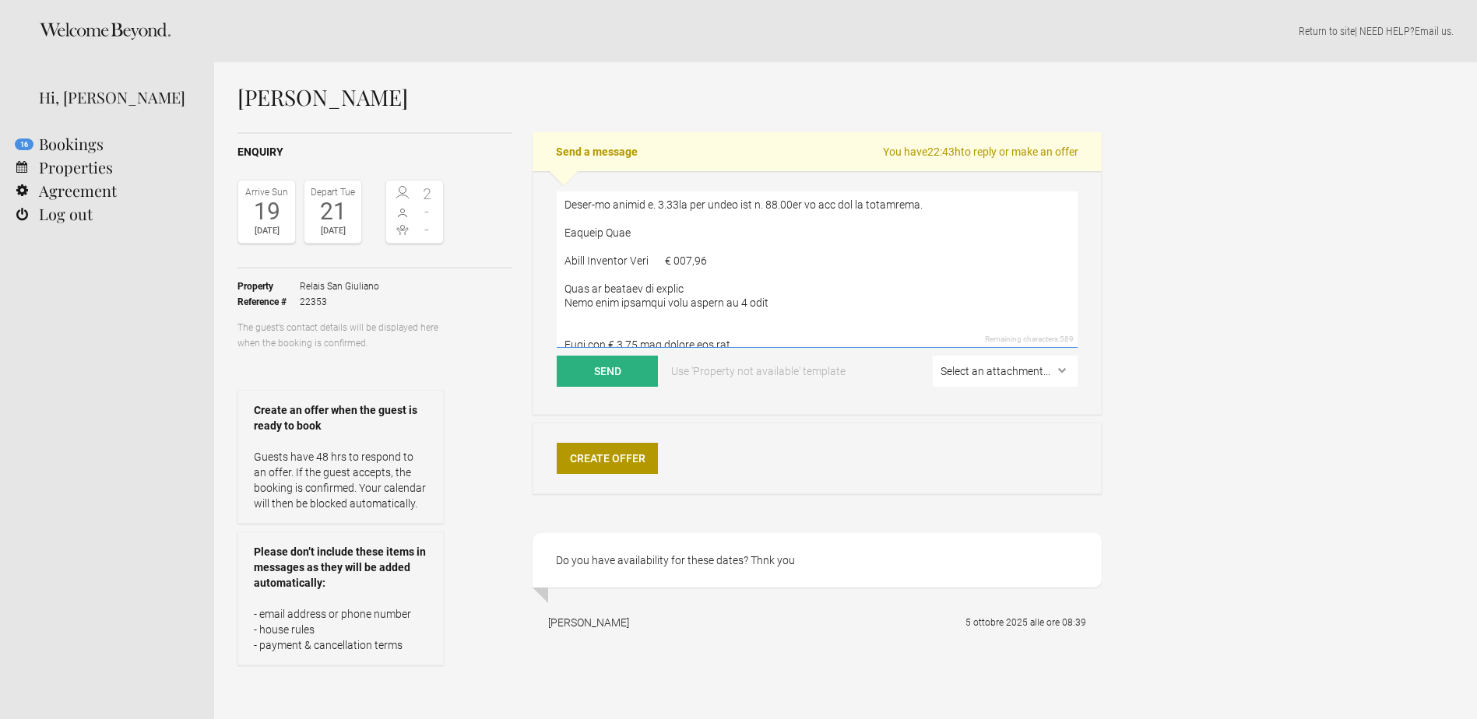
drag, startPoint x: 565, startPoint y: 232, endPoint x: 799, endPoint y: 91, distance: 272.8
click at [599, 230] on textarea at bounding box center [817, 270] width 521 height 156
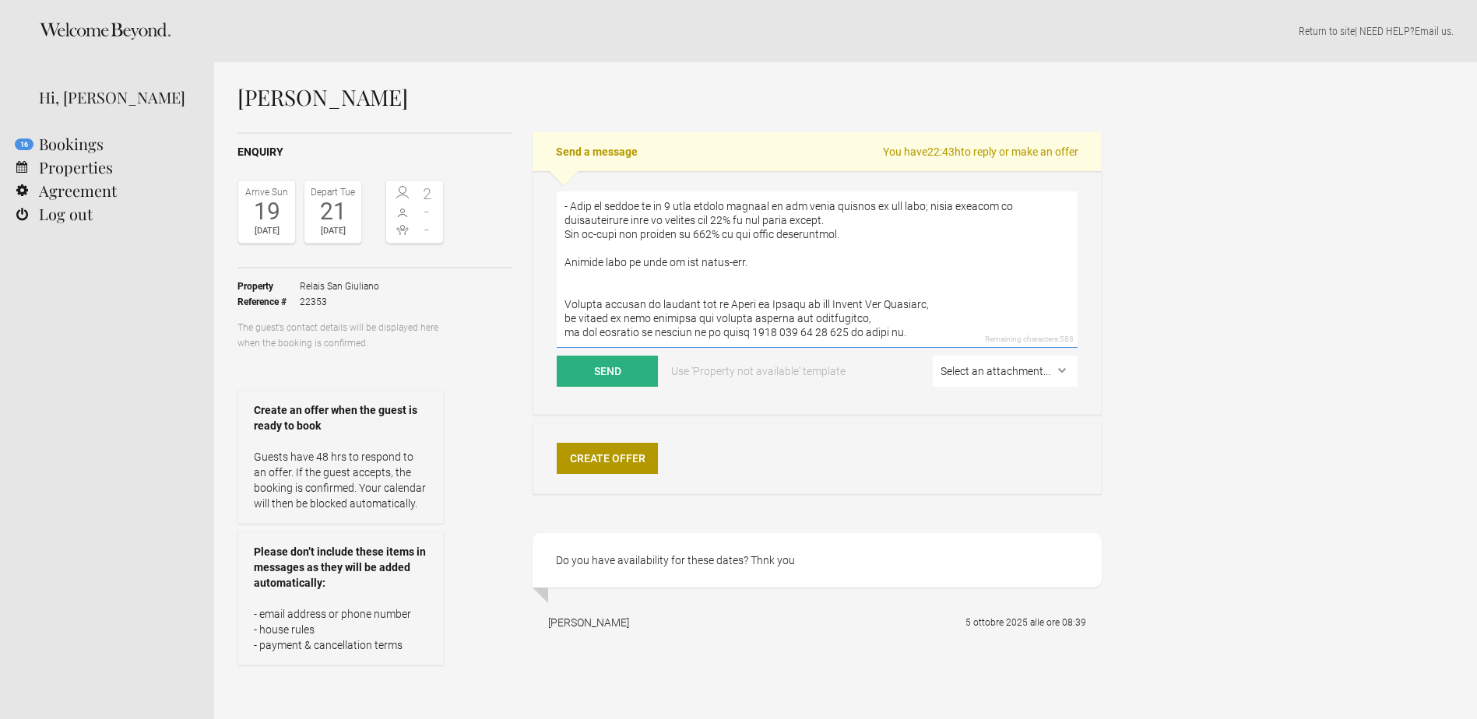
scroll to position [1079, 0]
click at [610, 304] on textarea at bounding box center [817, 270] width 521 height 156
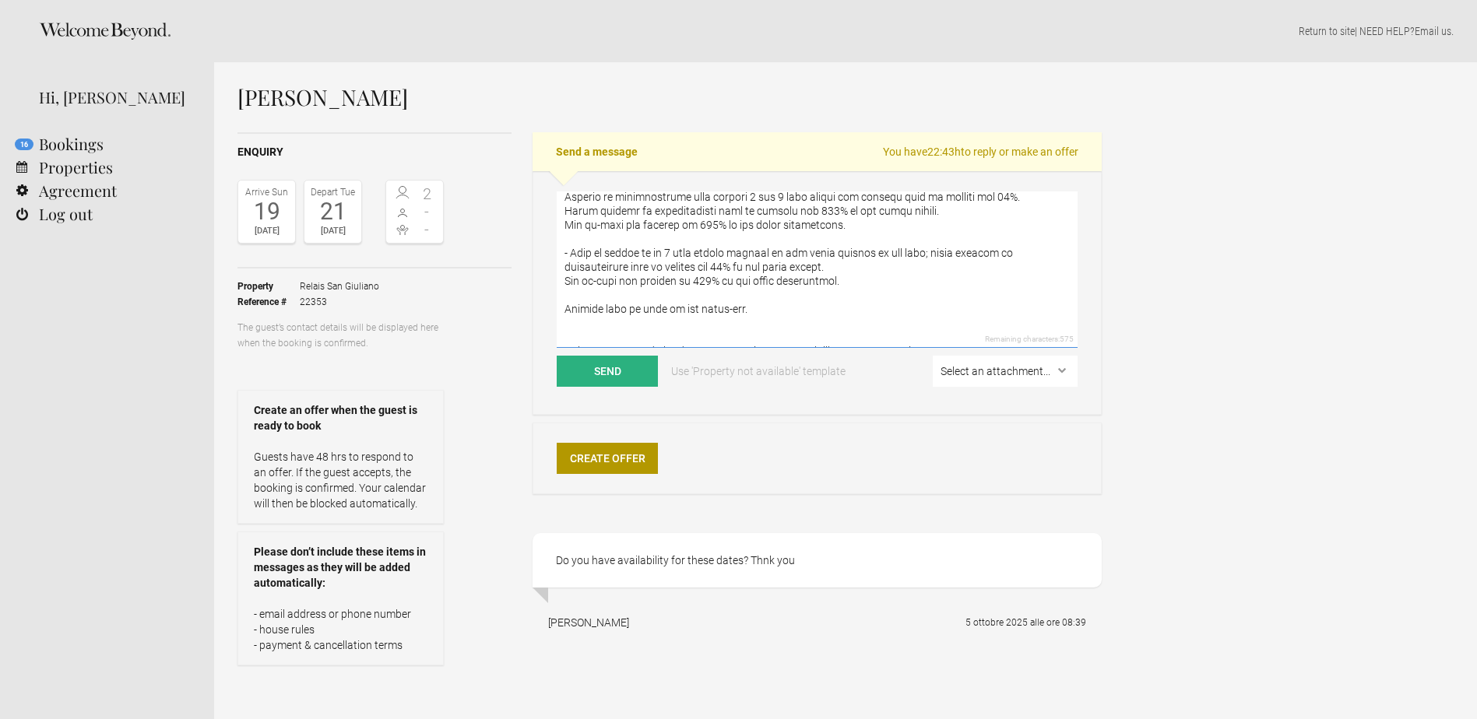
scroll to position [1001, 0]
type textarea "Lore Ip. Dolorsita, cons adipisc elit Seddoe Tem Incididu. Utlabo Etd Magnaali …"
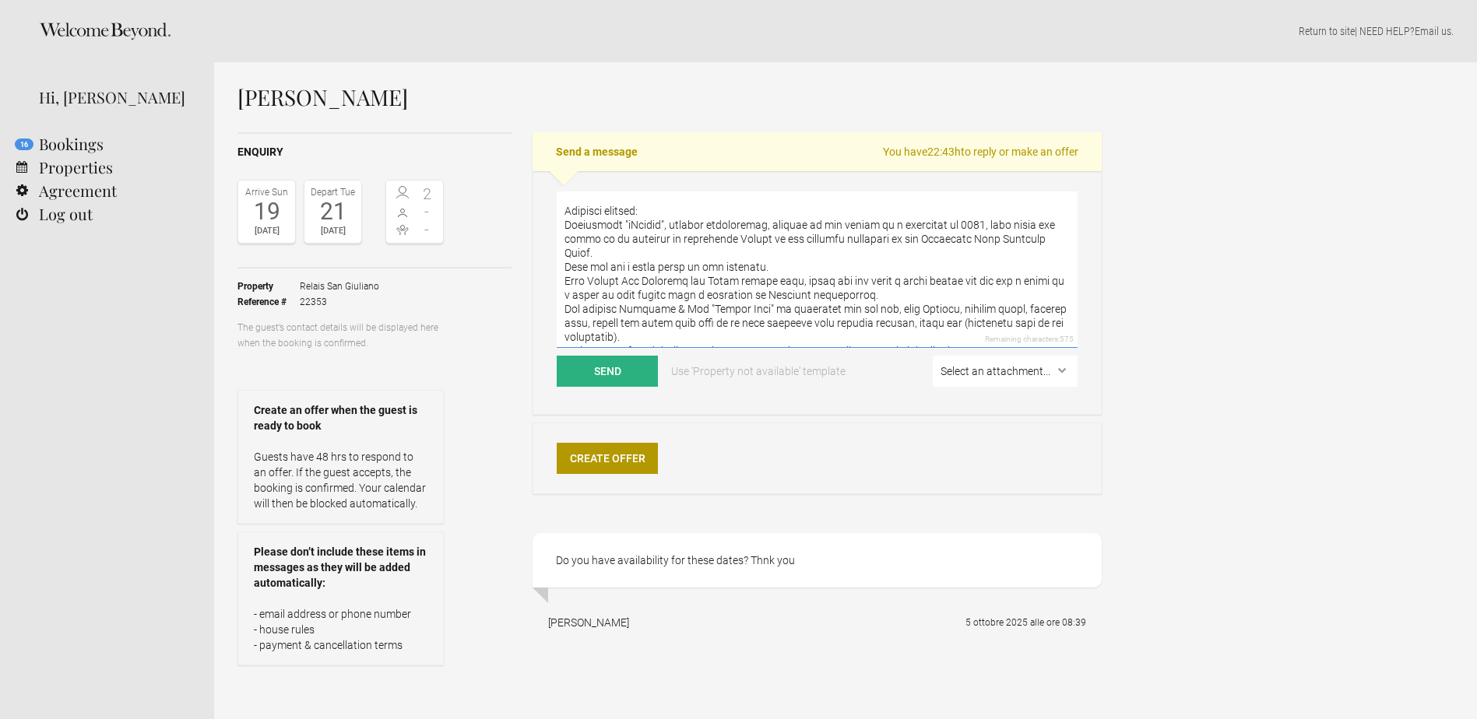
scroll to position [456, 0]
click at [648, 367] on button "Send" at bounding box center [607, 371] width 101 height 31
